Goal: Task Accomplishment & Management: Complete application form

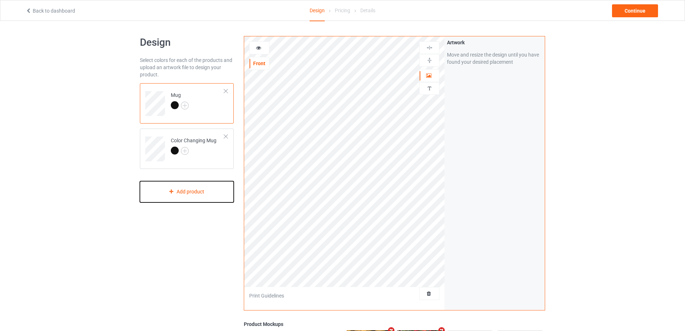
click at [192, 190] on div "Add product" at bounding box center [187, 191] width 94 height 21
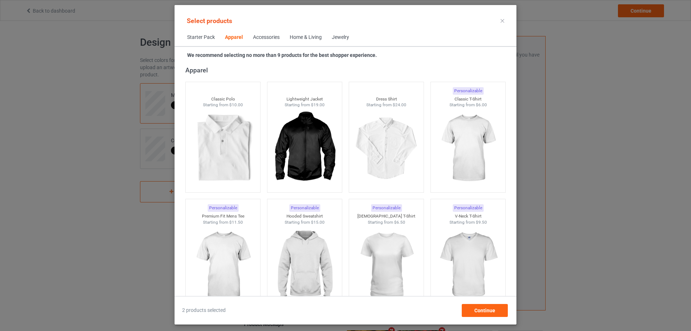
click at [310, 40] on div "Home & Living" at bounding box center [306, 37] width 32 height 7
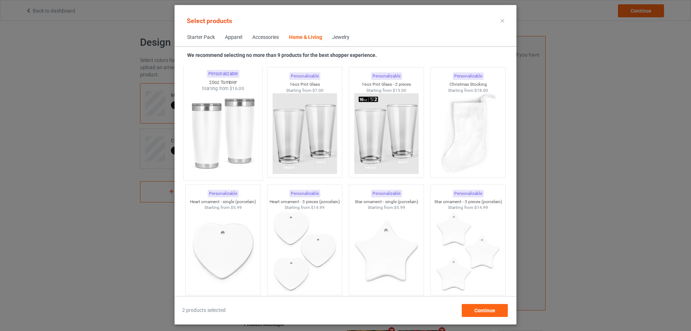
click at [224, 130] on img at bounding box center [223, 134] width 68 height 85
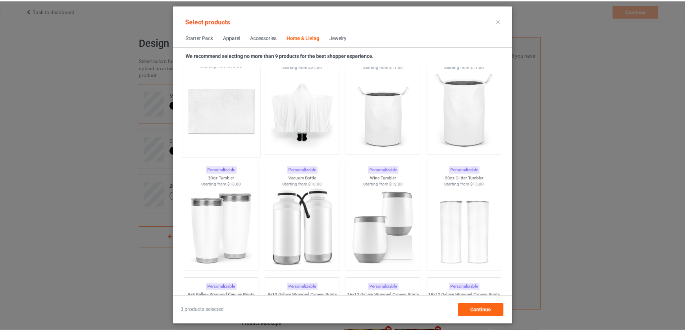
scroll to position [5977, 0]
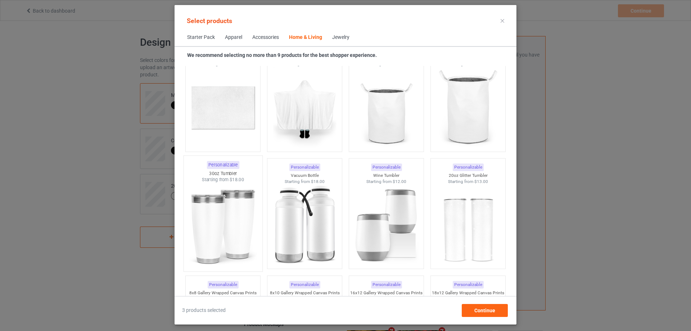
click at [243, 208] on img at bounding box center [223, 225] width 68 height 85
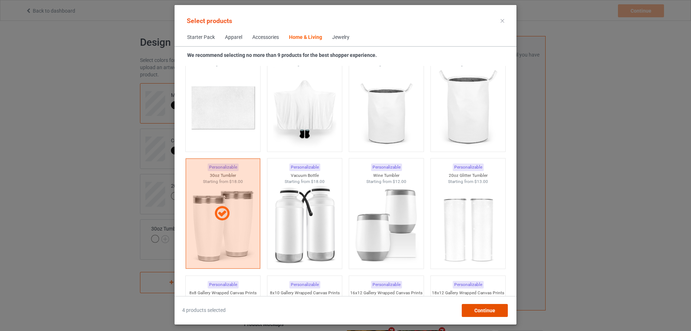
click at [478, 306] on div "Continue" at bounding box center [484, 310] width 46 height 13
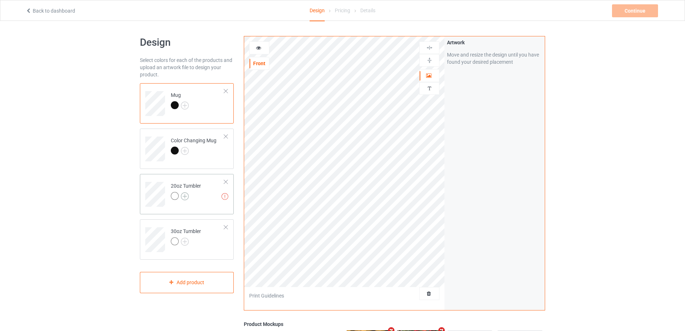
click at [188, 197] on img at bounding box center [185, 196] width 8 height 8
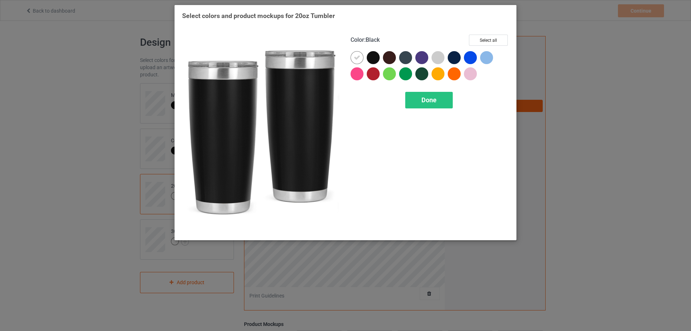
click at [373, 59] on div at bounding box center [372, 57] width 13 height 13
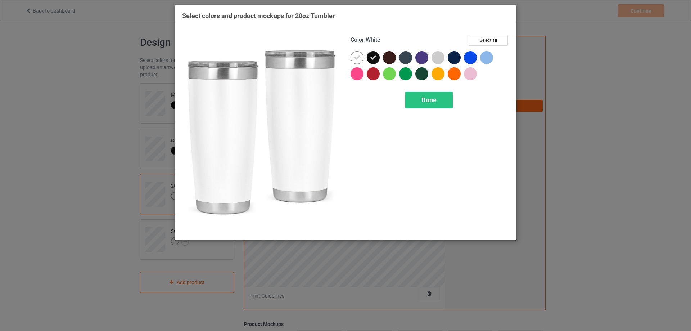
click at [356, 58] on icon at bounding box center [357, 57] width 6 height 6
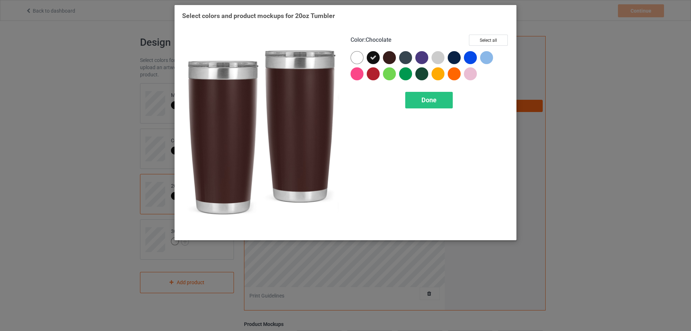
click at [392, 58] on div at bounding box center [389, 57] width 13 height 13
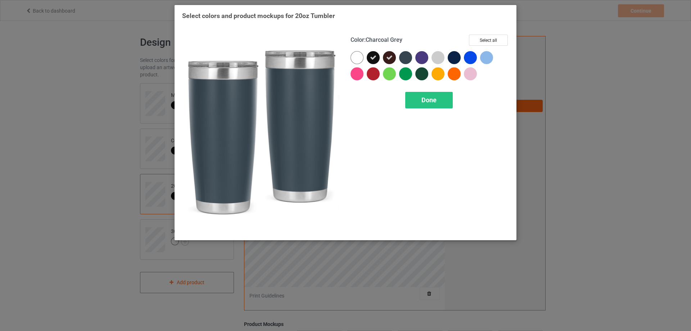
click at [406, 57] on div at bounding box center [405, 57] width 13 height 13
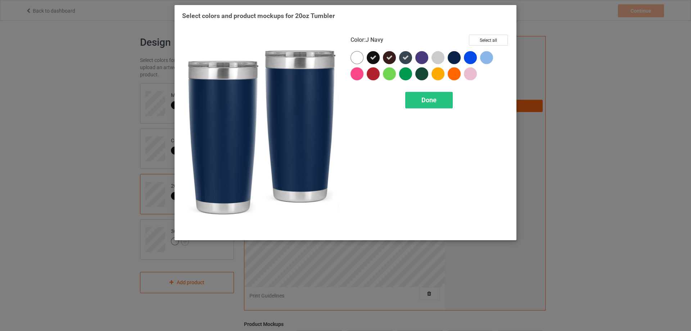
click at [458, 59] on div at bounding box center [453, 57] width 13 height 13
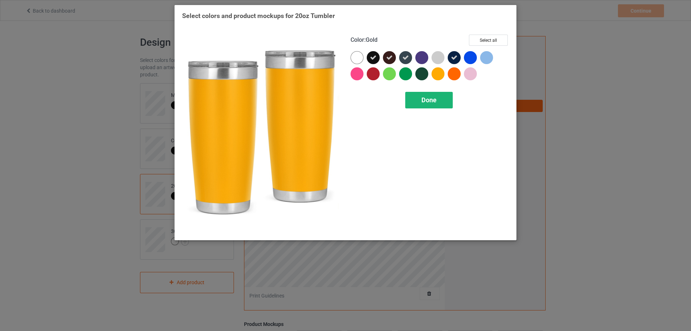
click at [432, 97] on span "Done" at bounding box center [428, 100] width 15 height 8
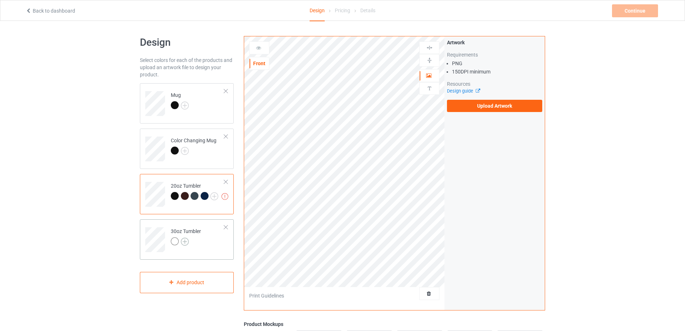
click at [187, 243] on img at bounding box center [185, 241] width 8 height 8
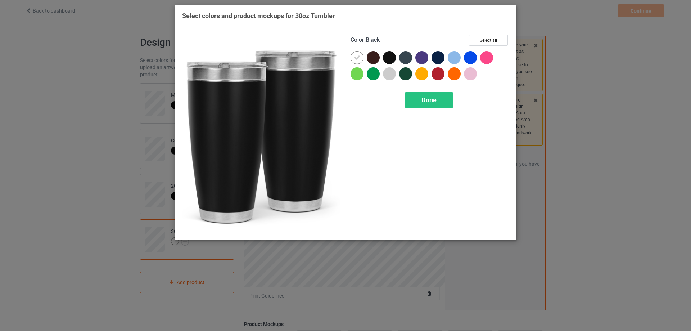
click at [389, 58] on div at bounding box center [389, 57] width 13 height 13
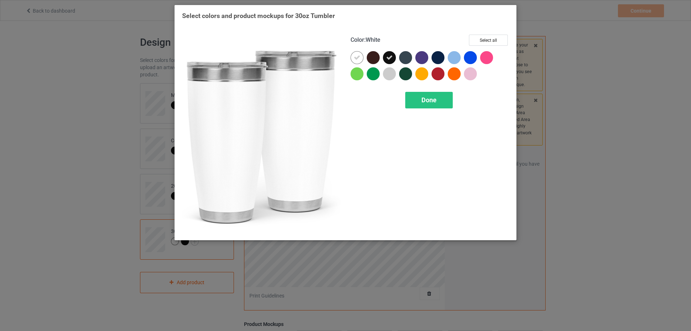
click at [354, 60] on icon at bounding box center [357, 57] width 6 height 6
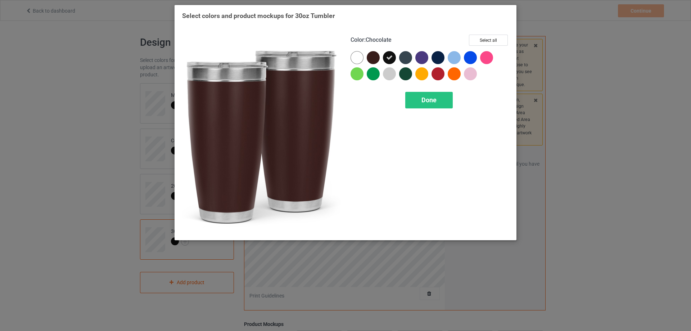
click at [374, 57] on div at bounding box center [372, 57] width 13 height 13
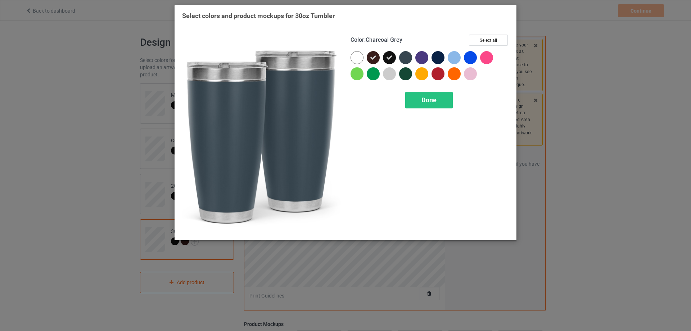
drag, startPoint x: 408, startPoint y: 59, endPoint x: 436, endPoint y: 60, distance: 27.7
click at [409, 59] on div at bounding box center [405, 57] width 13 height 13
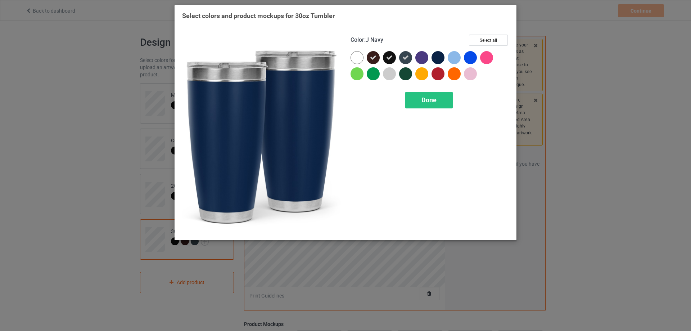
click at [439, 56] on div at bounding box center [437, 57] width 13 height 13
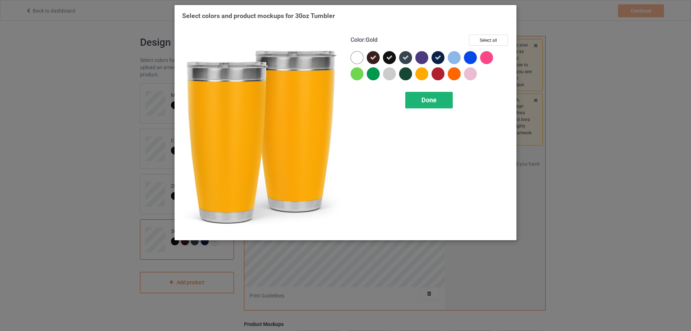
click at [423, 98] on span "Done" at bounding box center [428, 100] width 15 height 8
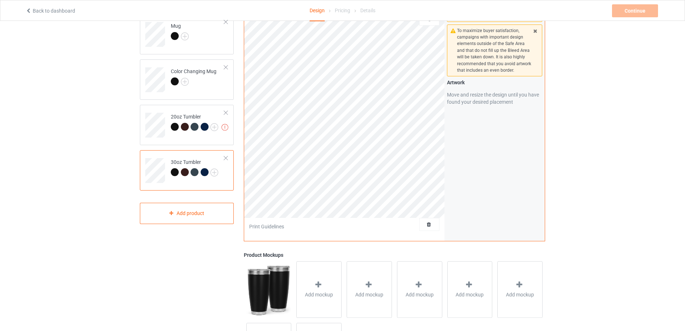
scroll to position [36, 0]
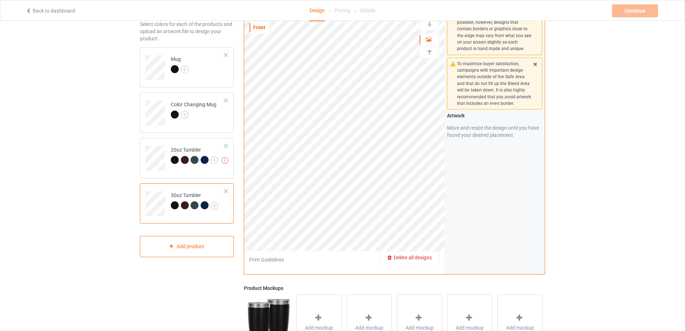
click at [426, 259] on span "Delete all designs" at bounding box center [413, 257] width 38 height 6
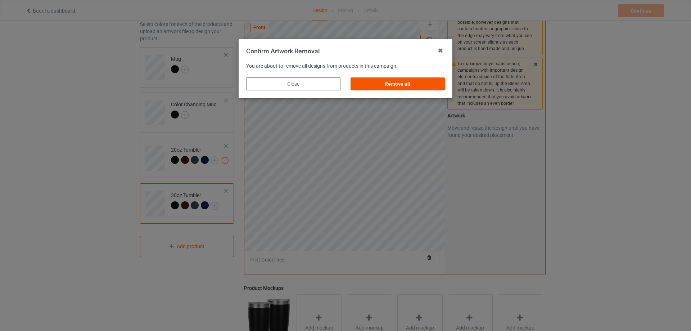
click at [398, 83] on div "Remove all" at bounding box center [397, 83] width 94 height 13
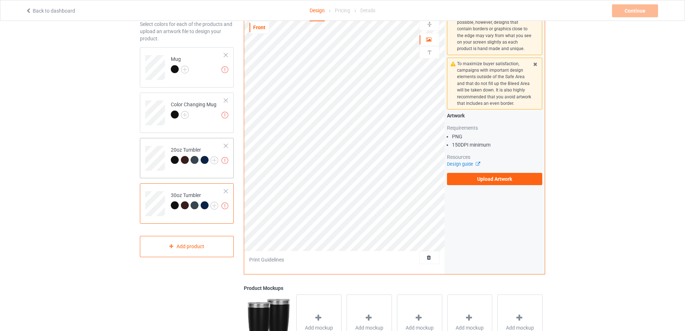
click at [206, 145] on td "Missing artworks 20oz Tumbler" at bounding box center [197, 156] width 61 height 30
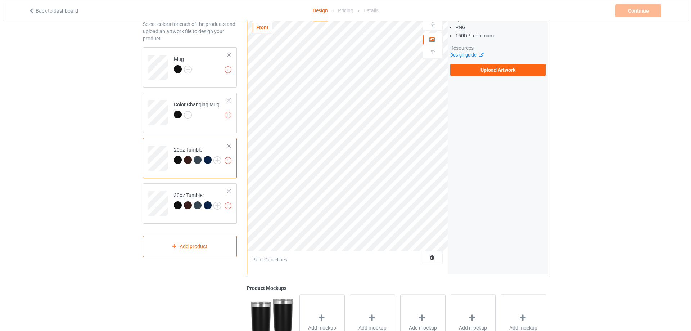
scroll to position [135, 0]
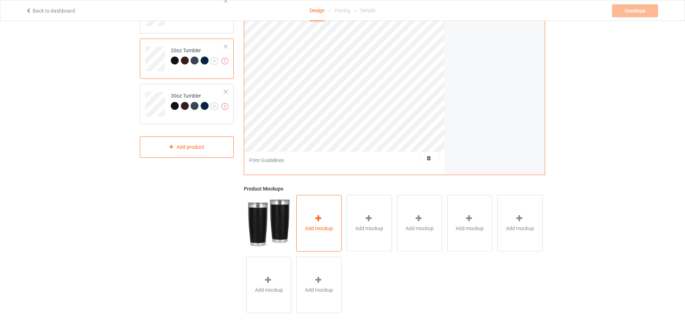
click at [323, 211] on div "Add mockup" at bounding box center [318, 223] width 45 height 56
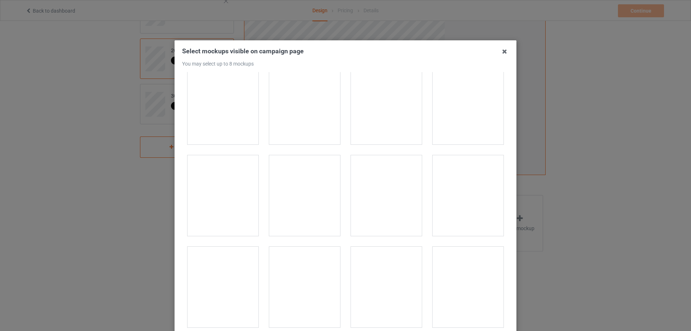
click at [232, 113] on div at bounding box center [222, 104] width 71 height 81
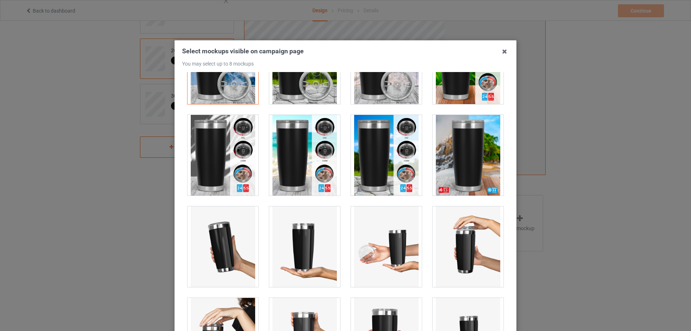
scroll to position [396, 0]
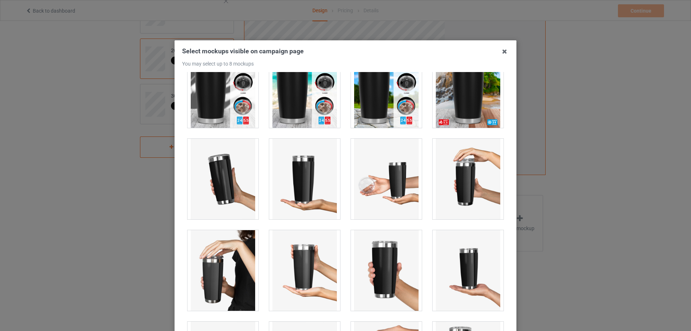
click at [205, 104] on div at bounding box center [222, 87] width 71 height 81
drag, startPoint x: 212, startPoint y: 172, endPoint x: 224, endPoint y: 170, distance: 12.7
click at [212, 172] on div at bounding box center [222, 178] width 71 height 81
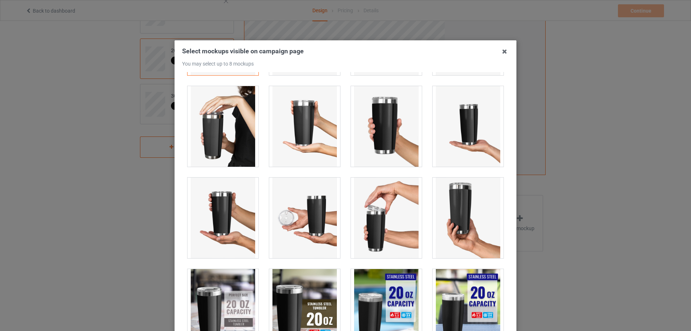
click at [221, 146] on div at bounding box center [222, 126] width 71 height 81
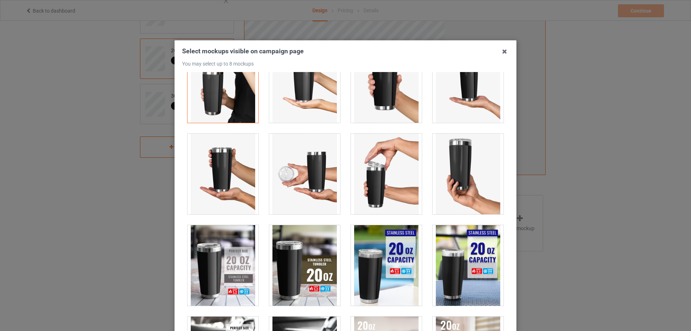
scroll to position [683, 0]
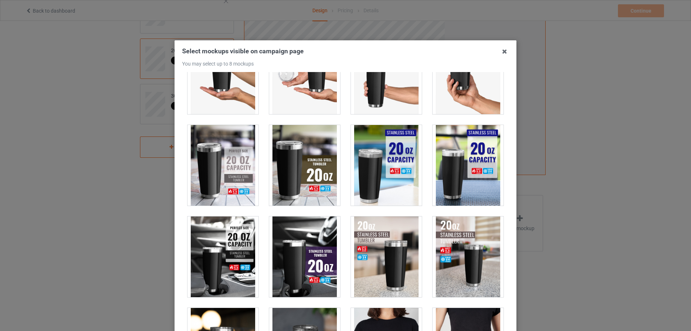
click at [223, 165] on div at bounding box center [222, 165] width 71 height 81
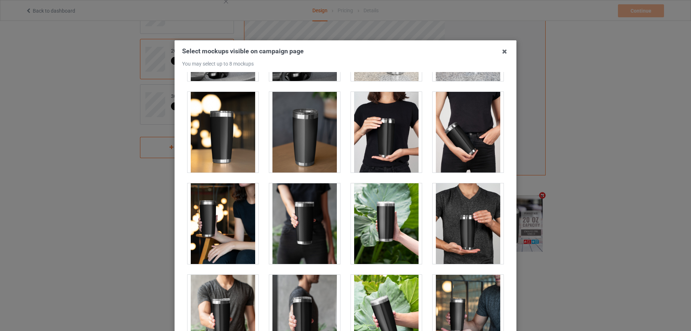
click at [232, 152] on div at bounding box center [222, 132] width 71 height 81
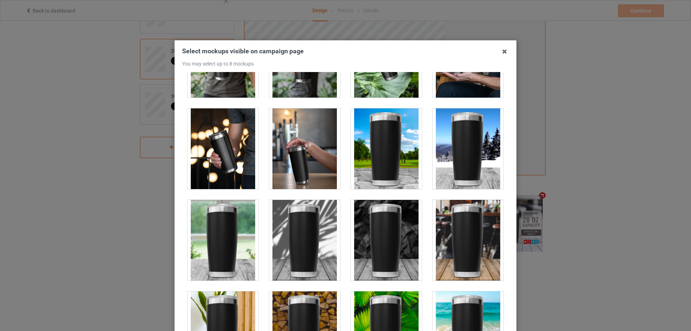
scroll to position [1151, 0]
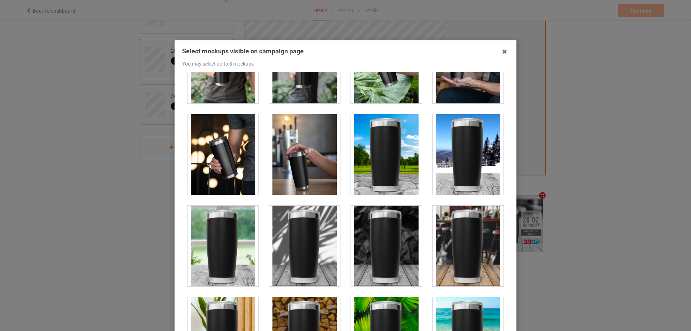
click at [232, 148] on div at bounding box center [222, 154] width 71 height 81
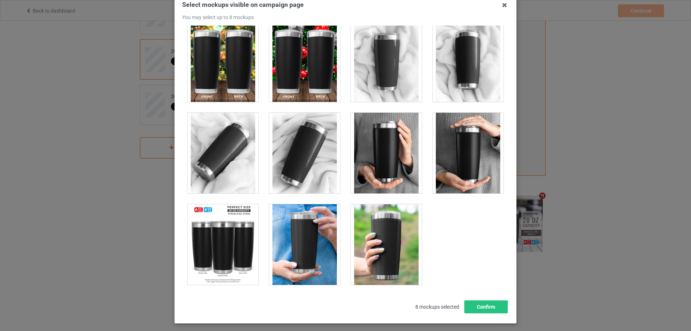
scroll to position [79, 0]
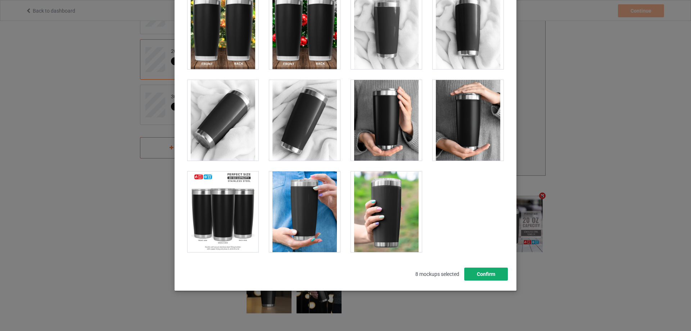
click at [478, 269] on button "Confirm" at bounding box center [486, 273] width 44 height 13
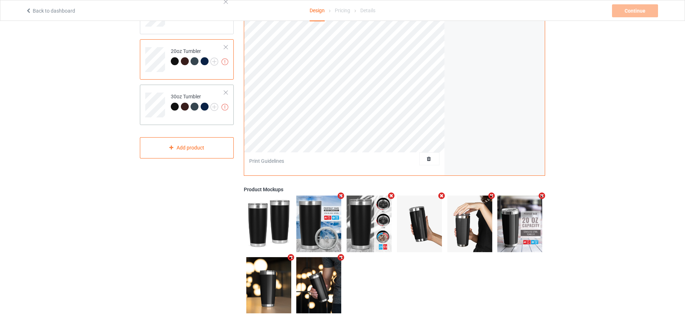
click at [204, 126] on div "Missing artworks Mug Missing artworks Color Changing Mug Missing artworks 20oz …" at bounding box center [187, 54] width 94 height 210
click at [202, 119] on div "Missing artworks 30oz Tumbler" at bounding box center [187, 105] width 94 height 40
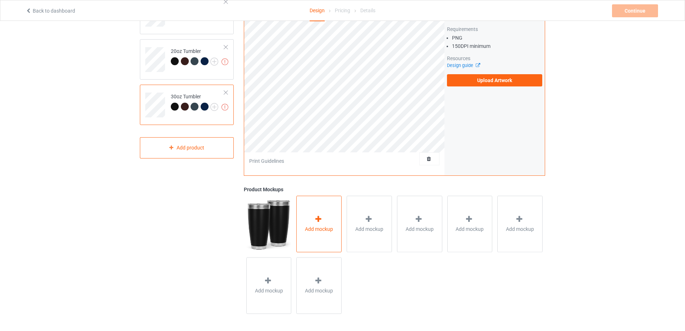
click at [316, 215] on icon at bounding box center [318, 219] width 9 height 8
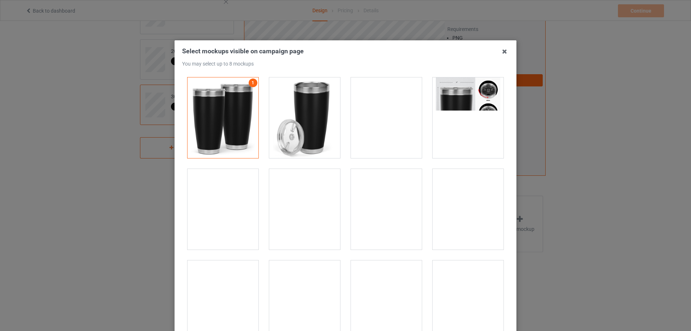
click at [303, 124] on div at bounding box center [304, 117] width 71 height 81
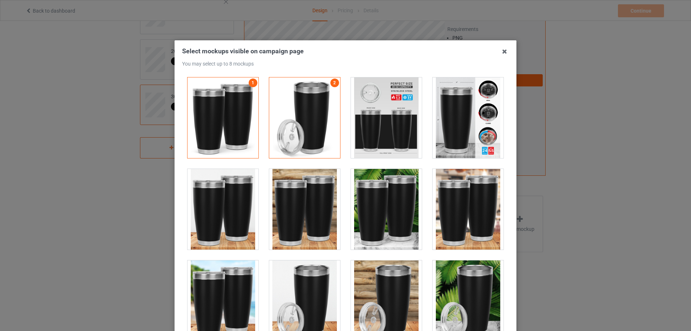
click at [462, 144] on div at bounding box center [467, 117] width 71 height 81
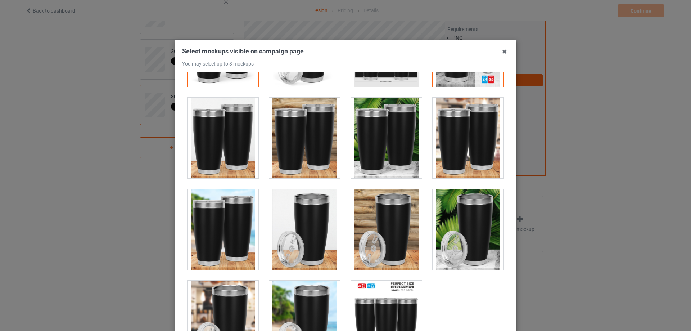
scroll to position [72, 0]
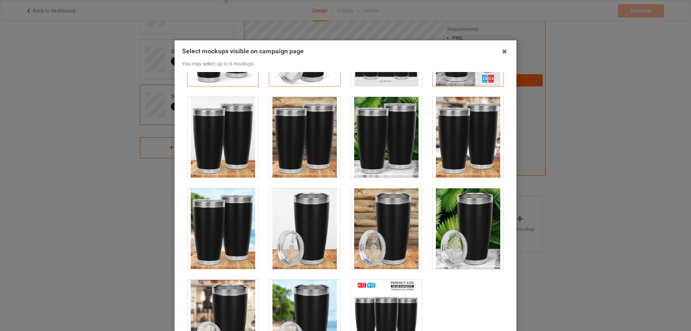
click at [254, 208] on div at bounding box center [222, 228] width 71 height 81
click at [288, 207] on div at bounding box center [304, 228] width 71 height 81
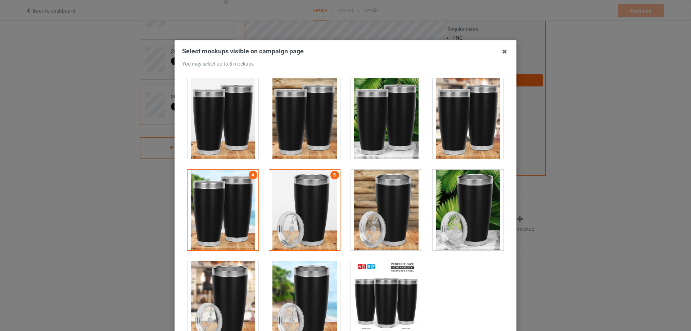
scroll to position [101, 0]
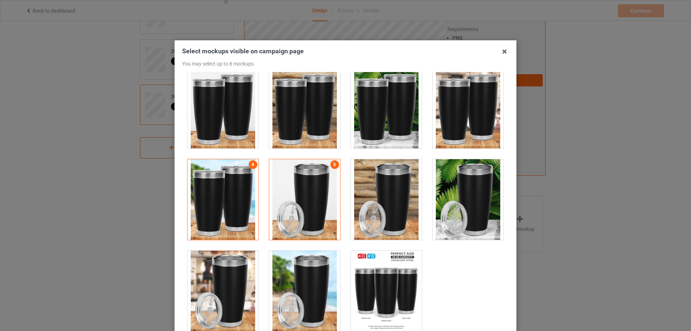
click at [234, 267] on div at bounding box center [222, 290] width 71 height 81
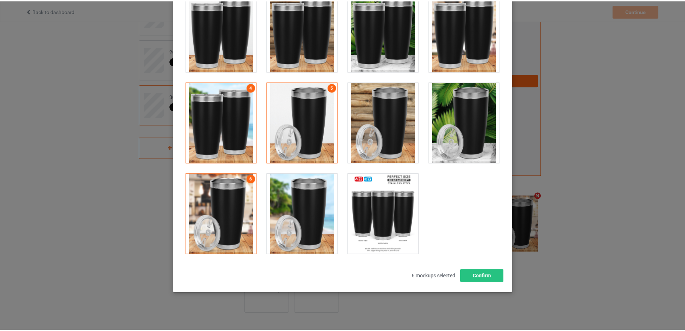
scroll to position [79, 0]
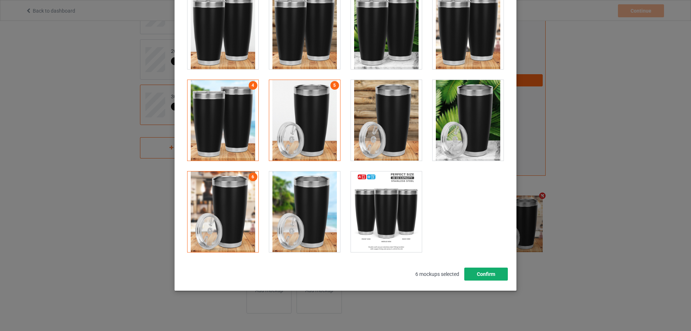
click at [479, 277] on button "Confirm" at bounding box center [486, 273] width 44 height 13
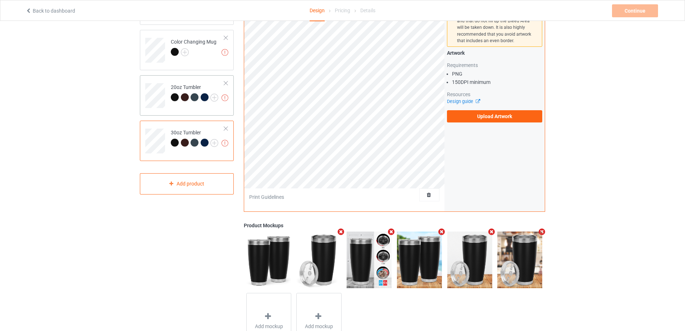
scroll to position [0, 0]
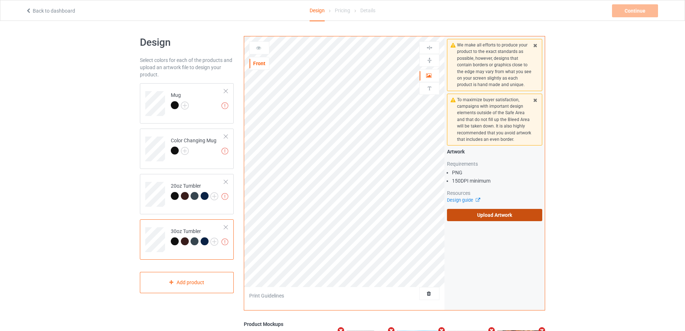
click at [495, 219] on label "Upload Artwork" at bounding box center [494, 215] width 95 height 12
click at [0, 0] on input "Upload Artwork" at bounding box center [0, 0] width 0 height 0
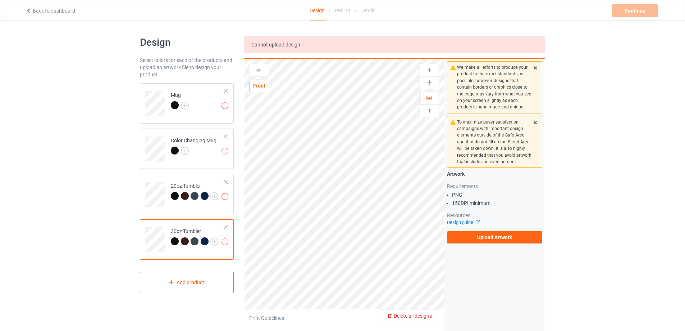
click at [428, 314] on span "Delete all designs" at bounding box center [413, 316] width 38 height 6
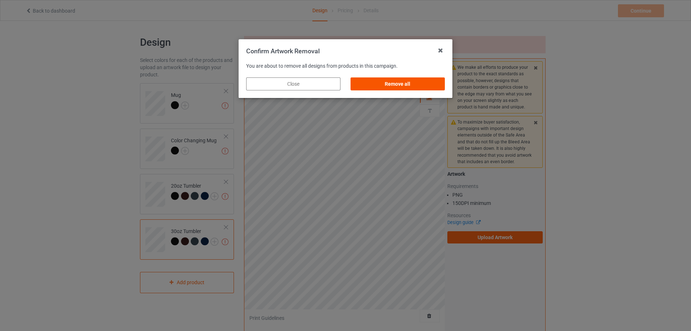
click at [390, 83] on div "Remove all" at bounding box center [397, 83] width 94 height 13
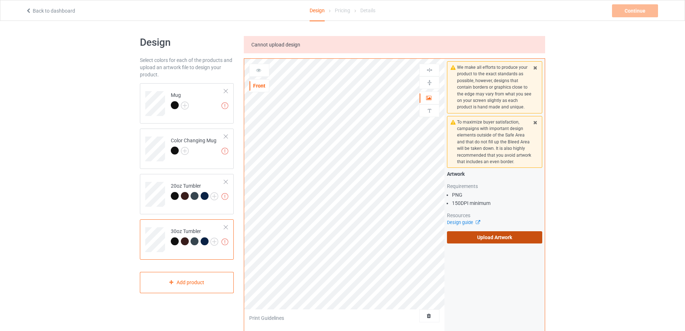
click at [483, 239] on label "Upload Artwork" at bounding box center [494, 237] width 95 height 12
click at [0, 0] on input "Upload Artwork" at bounding box center [0, 0] width 0 height 0
click at [482, 238] on label "Upload Artwork" at bounding box center [494, 237] width 95 height 12
click at [0, 0] on input "Upload Artwork" at bounding box center [0, 0] width 0 height 0
click at [486, 238] on label "Upload Artwork" at bounding box center [494, 237] width 95 height 12
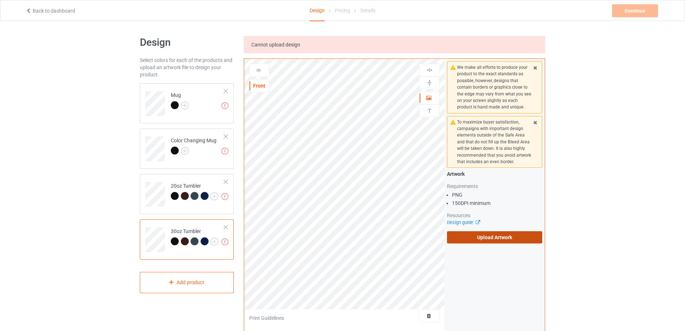
click at [0, 0] on input "Upload Artwork" at bounding box center [0, 0] width 0 height 0
click at [199, 103] on td "Missing artworks Mug" at bounding box center [197, 101] width 61 height 30
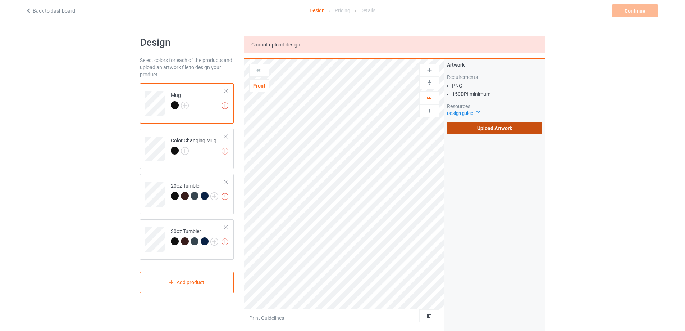
click at [479, 132] on label "Upload Artwork" at bounding box center [494, 128] width 95 height 12
click at [0, 0] on input "Upload Artwork" at bounding box center [0, 0] width 0 height 0
click at [496, 131] on label "Upload Artwork" at bounding box center [494, 128] width 95 height 12
click at [0, 0] on input "Upload Artwork" at bounding box center [0, 0] width 0 height 0
click at [197, 154] on div at bounding box center [194, 151] width 46 height 10
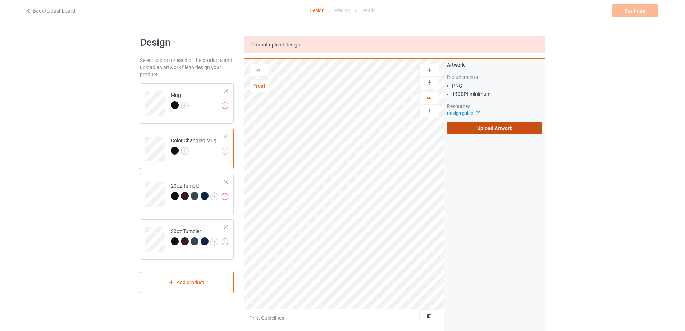
click at [517, 132] on label "Upload Artwork" at bounding box center [494, 128] width 95 height 12
click at [0, 0] on input "Upload Artwork" at bounding box center [0, 0] width 0 height 0
click at [475, 126] on label "Upload Artwork" at bounding box center [494, 128] width 95 height 12
click at [0, 0] on input "Upload Artwork" at bounding box center [0, 0] width 0 height 0
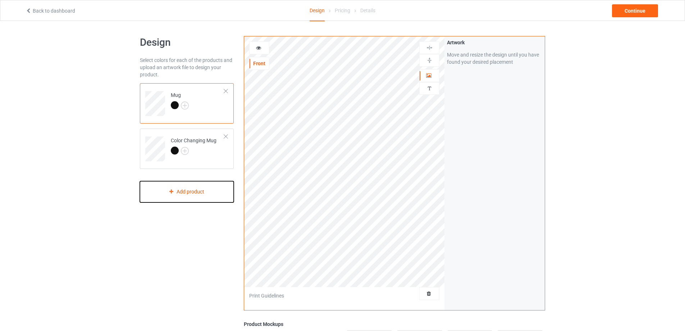
click at [200, 196] on div "Add product" at bounding box center [187, 191] width 94 height 21
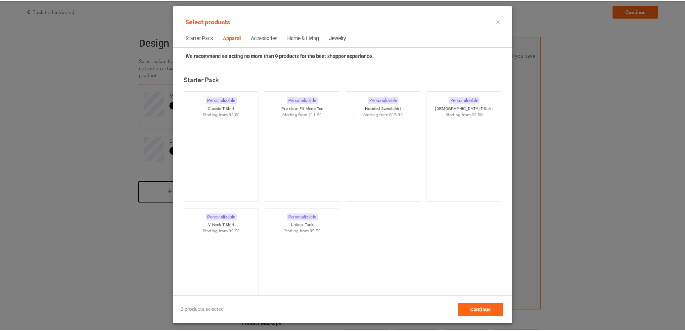
scroll to position [268, 0]
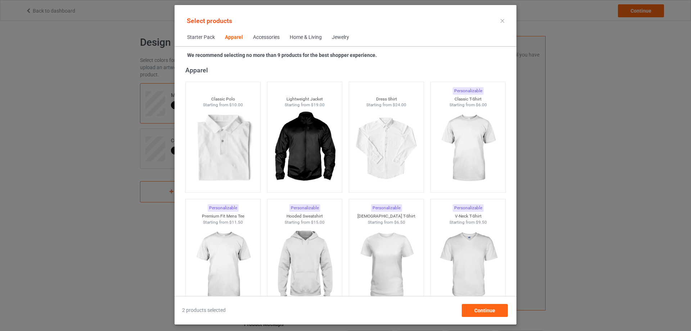
click at [501, 20] on icon at bounding box center [502, 21] width 4 height 4
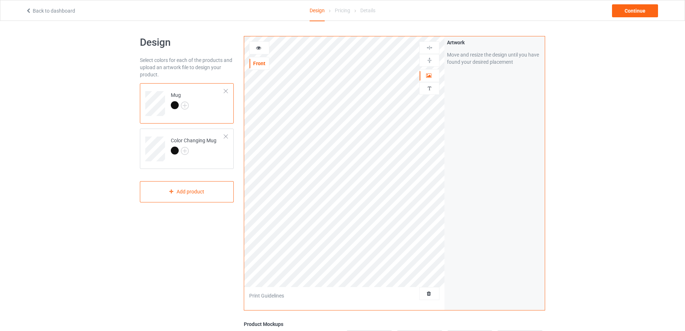
click at [425, 299] on div at bounding box center [429, 293] width 20 height 13
click at [425, 297] on div at bounding box center [429, 293] width 20 height 13
click at [425, 293] on span "Delete all designs" at bounding box center [413, 293] width 38 height 6
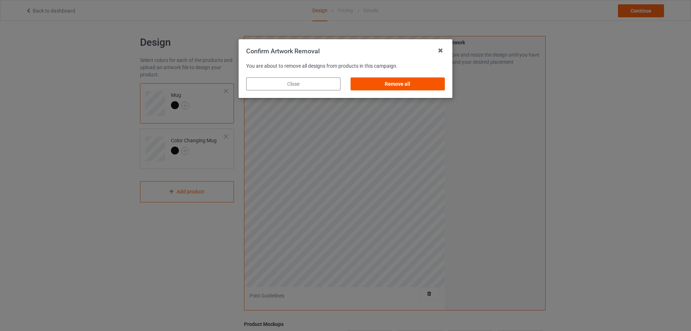
click at [384, 79] on div "Remove all" at bounding box center [397, 83] width 94 height 13
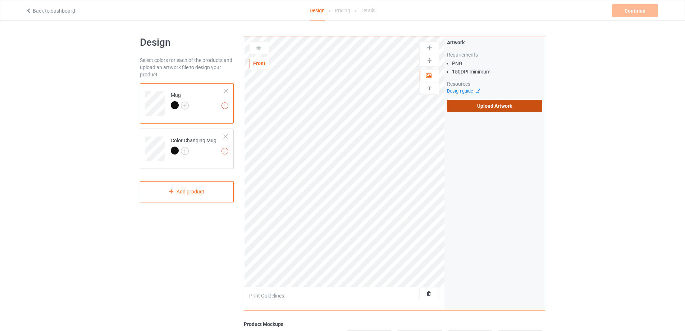
click at [466, 104] on label "Upload Artwork" at bounding box center [494, 106] width 95 height 12
click at [0, 0] on input "Upload Artwork" at bounding box center [0, 0] width 0 height 0
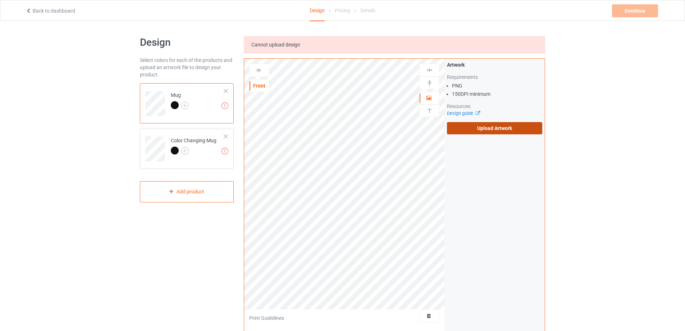
click at [475, 126] on label "Upload Artwork" at bounding box center [494, 128] width 95 height 12
click at [0, 0] on input "Upload Artwork" at bounding box center [0, 0] width 0 height 0
click at [195, 157] on td "Missing artworks Color Changing Mug" at bounding box center [197, 146] width 61 height 30
click at [497, 123] on label "Upload Artwork" at bounding box center [494, 128] width 95 height 12
click at [0, 0] on input "Upload Artwork" at bounding box center [0, 0] width 0 height 0
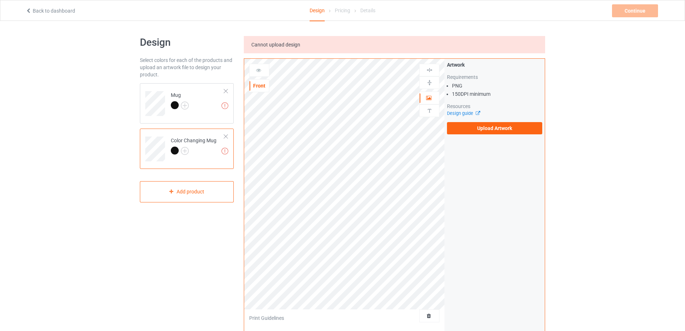
click at [524, 134] on div "Artwork Requirements PNG 150 DPI minimum Resources Design guide Upload Artwork" at bounding box center [495, 98] width 100 height 78
click at [523, 131] on label "Upload Artwork" at bounding box center [494, 128] width 95 height 12
click at [0, 0] on input "Upload Artwork" at bounding box center [0, 0] width 0 height 0
click at [205, 113] on td "Missing artworks Mug" at bounding box center [197, 101] width 61 height 30
click at [509, 133] on label "Upload Artwork" at bounding box center [494, 128] width 95 height 12
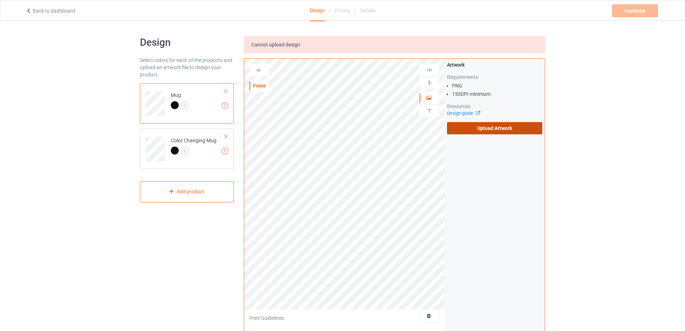
click at [0, 0] on input "Upload Artwork" at bounding box center [0, 0] width 0 height 0
click at [474, 123] on label "Upload Artwork" at bounding box center [494, 128] width 95 height 12
click at [0, 0] on input "Upload Artwork" at bounding box center [0, 0] width 0 height 0
click at [203, 159] on td "Missing artworks Color Changing Mug" at bounding box center [197, 146] width 61 height 30
click at [475, 124] on label "Upload Artwork" at bounding box center [494, 128] width 95 height 12
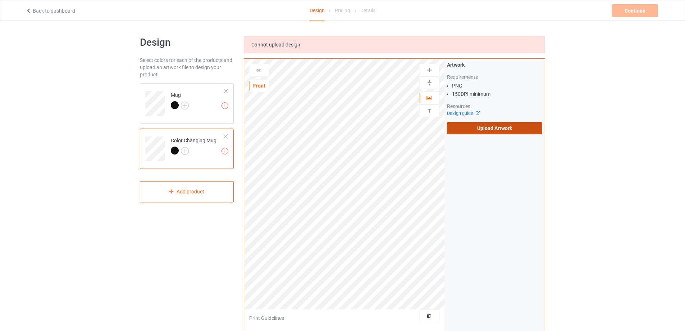
click at [0, 0] on input "Upload Artwork" at bounding box center [0, 0] width 0 height 0
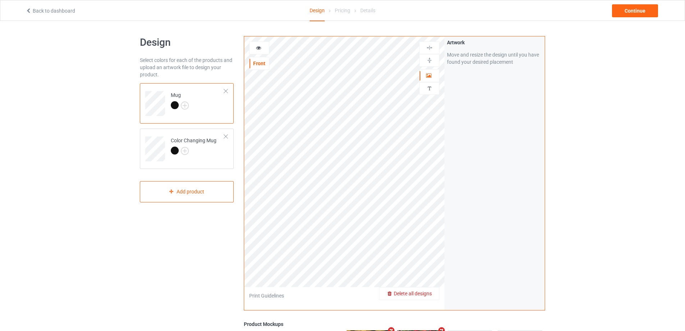
click at [428, 296] on span "Delete all designs" at bounding box center [413, 293] width 38 height 6
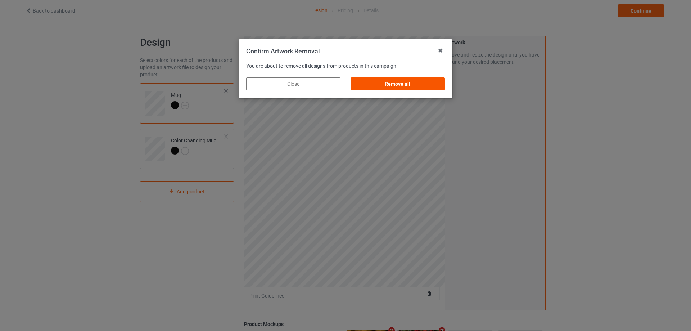
click at [391, 83] on div "Remove all" at bounding box center [397, 83] width 94 height 13
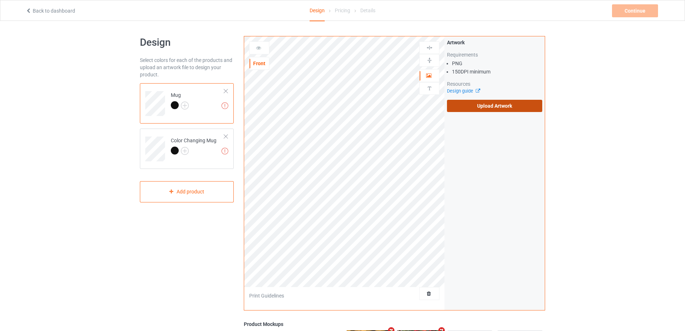
click at [482, 106] on label "Upload Artwork" at bounding box center [494, 106] width 95 height 12
click at [0, 0] on input "Upload Artwork" at bounding box center [0, 0] width 0 height 0
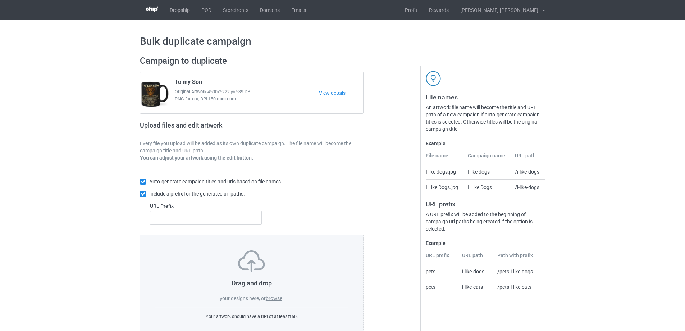
click at [274, 296] on label "browse" at bounding box center [274, 298] width 17 height 6
click at [0, 0] on input "browse" at bounding box center [0, 0] width 0 height 0
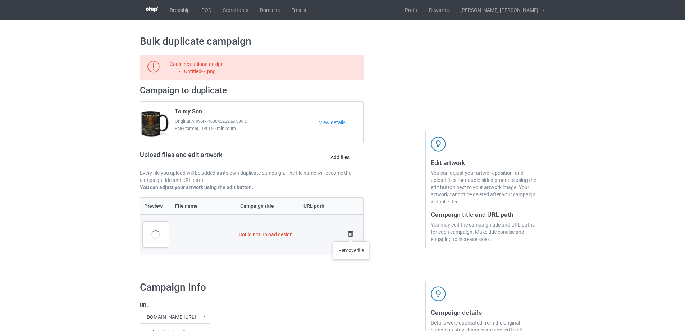
click at [351, 234] on img at bounding box center [351, 233] width 10 height 10
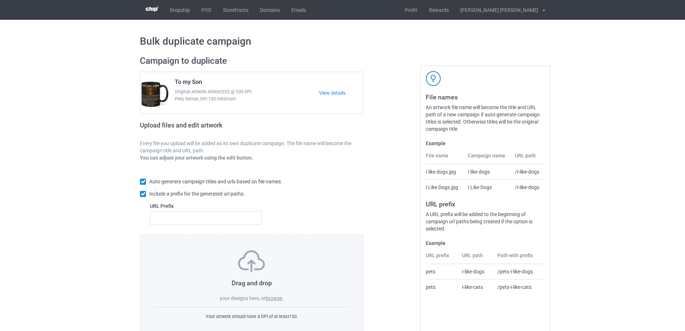
click at [271, 297] on label "browse" at bounding box center [274, 298] width 17 height 6
click at [0, 0] on input "browse" at bounding box center [0, 0] width 0 height 0
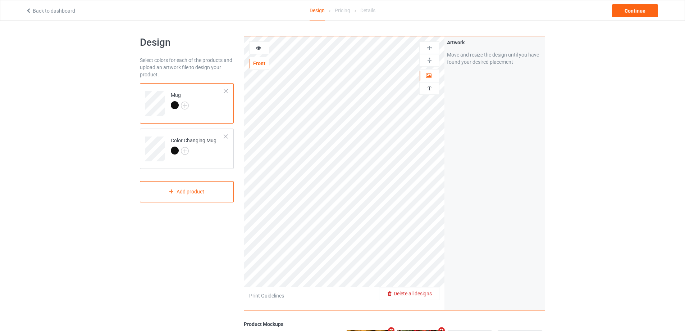
click at [426, 295] on span "Delete all designs" at bounding box center [413, 293] width 38 height 6
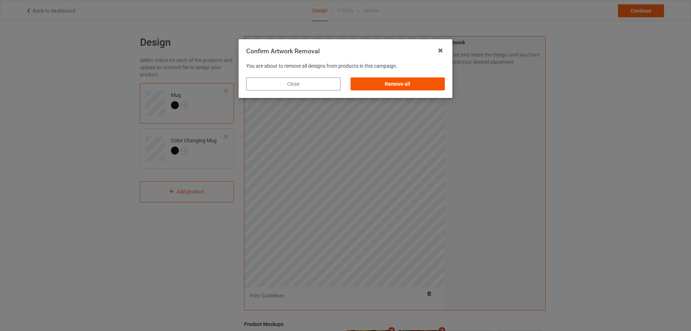
click at [410, 86] on div "Remove all" at bounding box center [397, 83] width 94 height 13
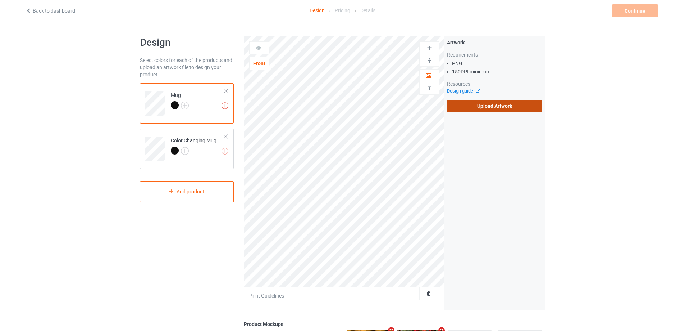
click at [471, 106] on label "Upload Artwork" at bounding box center [494, 106] width 95 height 12
click at [0, 0] on input "Upload Artwork" at bounding box center [0, 0] width 0 height 0
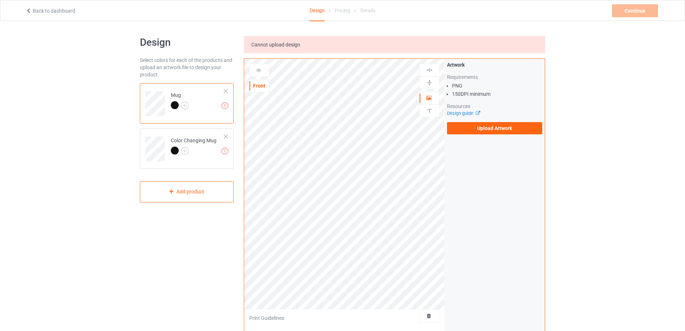
click at [472, 135] on div "Artwork Requirements PNG 150 DPI minimum Resources Design guide Upload Artwork" at bounding box center [495, 98] width 100 height 78
click at [472, 129] on label "Upload Artwork" at bounding box center [494, 128] width 95 height 12
click at [0, 0] on input "Upload Artwork" at bounding box center [0, 0] width 0 height 0
click at [480, 125] on label "Upload Artwork" at bounding box center [494, 128] width 95 height 12
click at [0, 0] on input "Upload Artwork" at bounding box center [0, 0] width 0 height 0
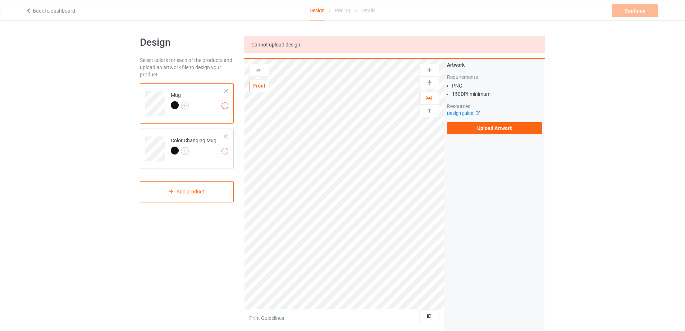
click at [481, 135] on div "Artwork Requirements PNG 150 DPI minimum Resources Design guide Upload Artwork" at bounding box center [495, 98] width 100 height 78
click at [483, 132] on label "Upload Artwork" at bounding box center [494, 128] width 95 height 12
click at [0, 0] on input "Upload Artwork" at bounding box center [0, 0] width 0 height 0
